Goal: Information Seeking & Learning: Learn about a topic

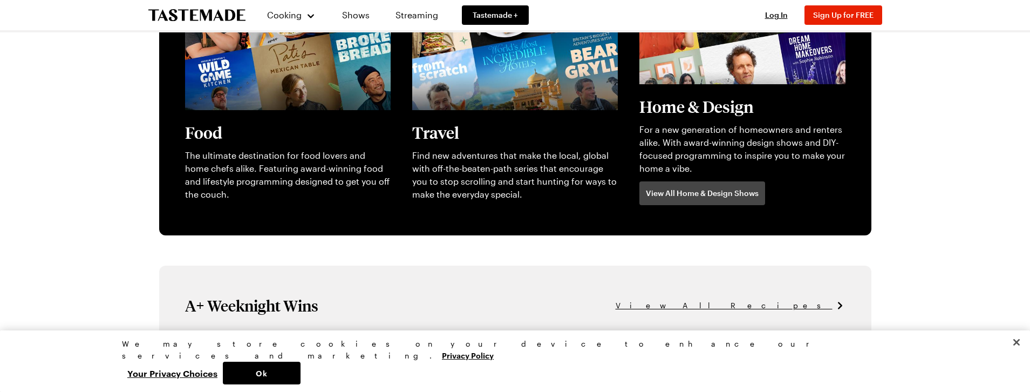
scroll to position [647, 0]
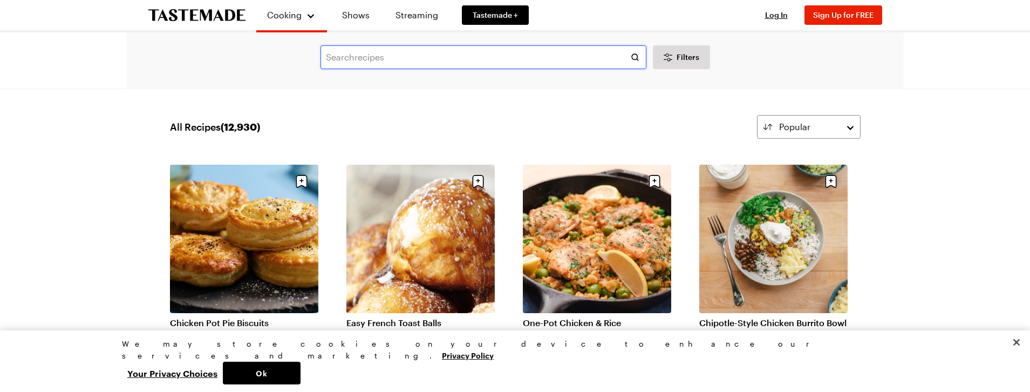
click at [446, 57] on input "text" at bounding box center [483, 57] width 326 height 24
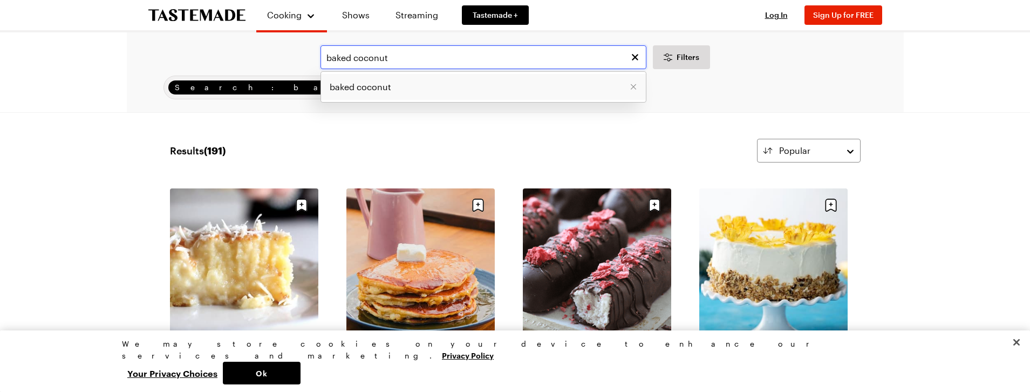
type input "baked coconut"
click at [374, 87] on span "baked coconut" at bounding box center [360, 86] width 61 height 13
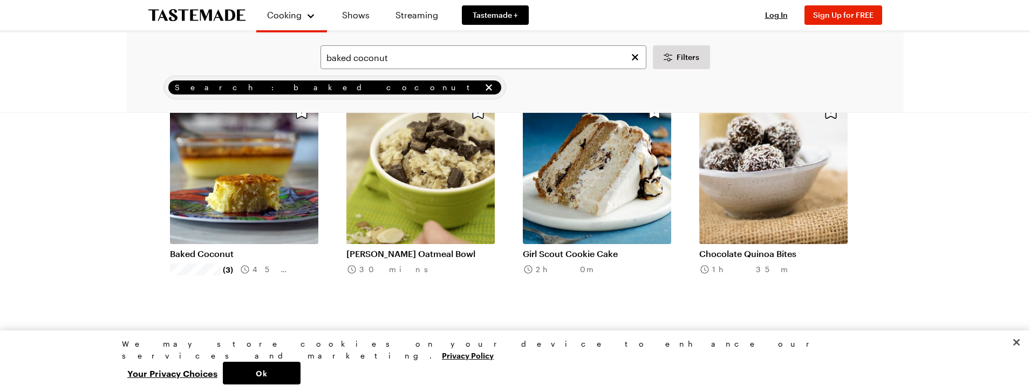
scroll to position [809, 0]
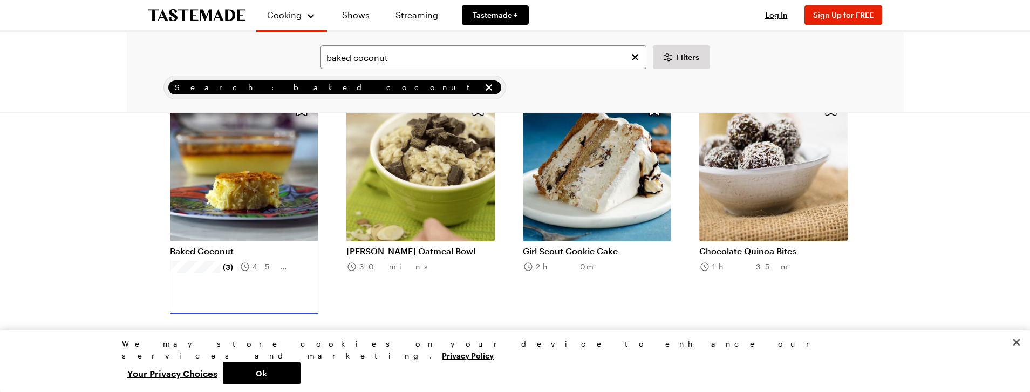
click at [198, 254] on link "Baked Coconut" at bounding box center [244, 250] width 148 height 11
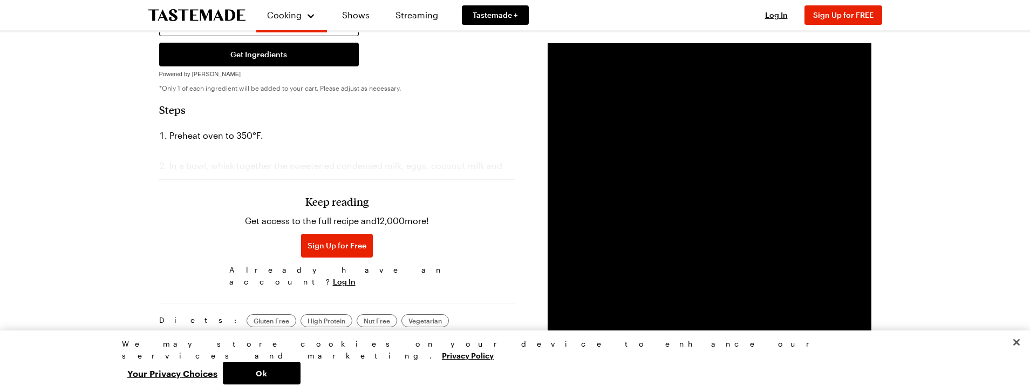
scroll to position [431, 0]
click at [345, 239] on span "Sign Up for Free" at bounding box center [336, 244] width 59 height 11
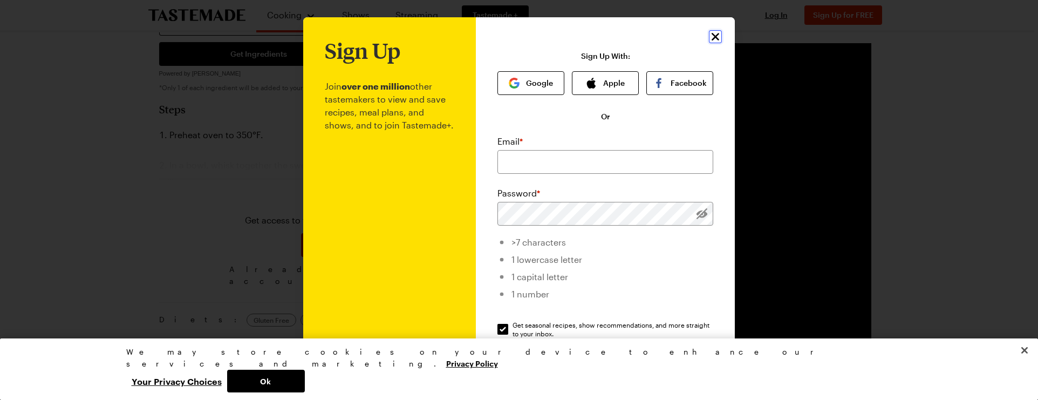
click at [709, 37] on icon "Close" at bounding box center [715, 36] width 13 height 13
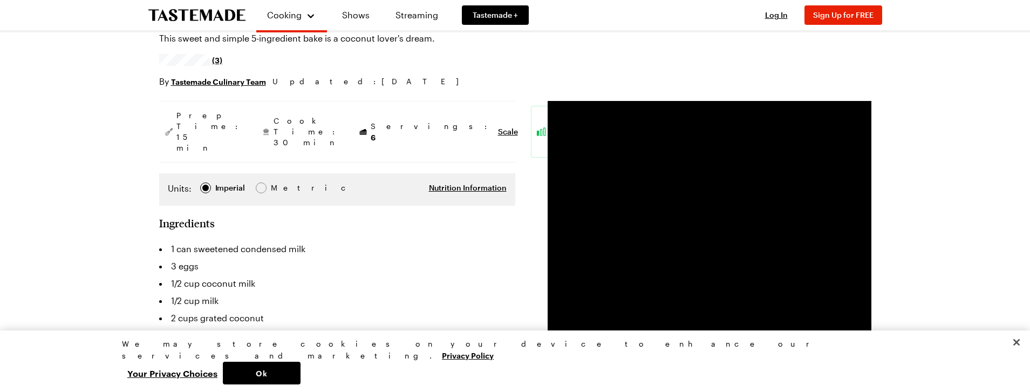
scroll to position [0, 0]
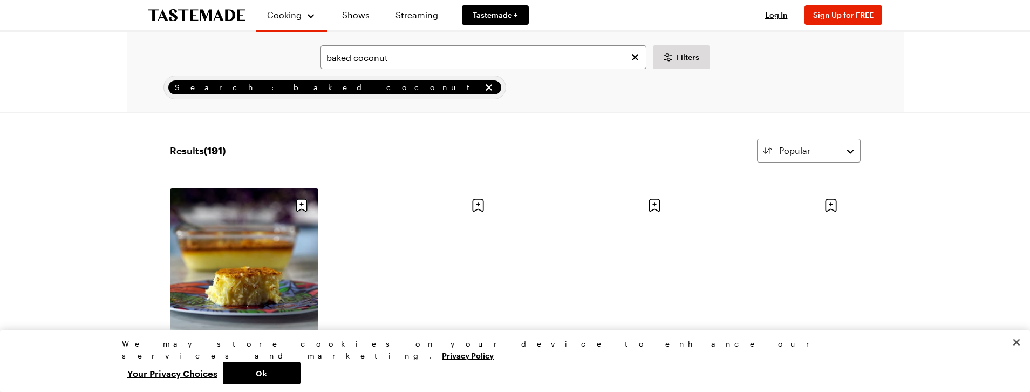
scroll to position [809, 0]
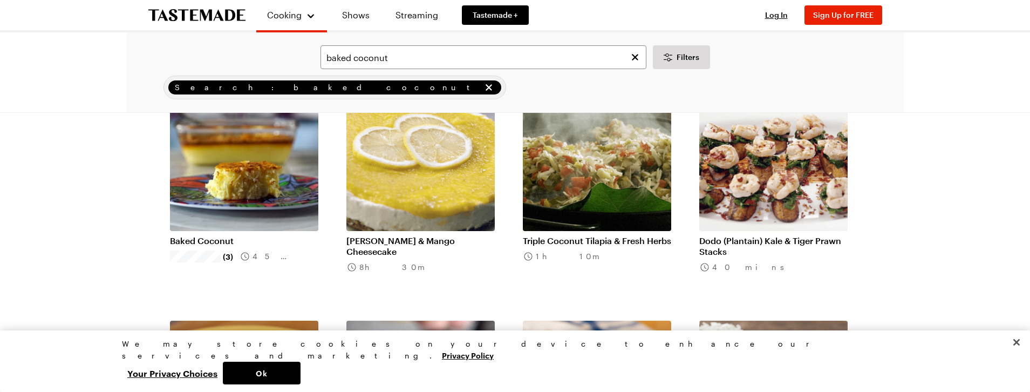
scroll to position [108, 0]
